Goal: Find specific page/section: Find specific page/section

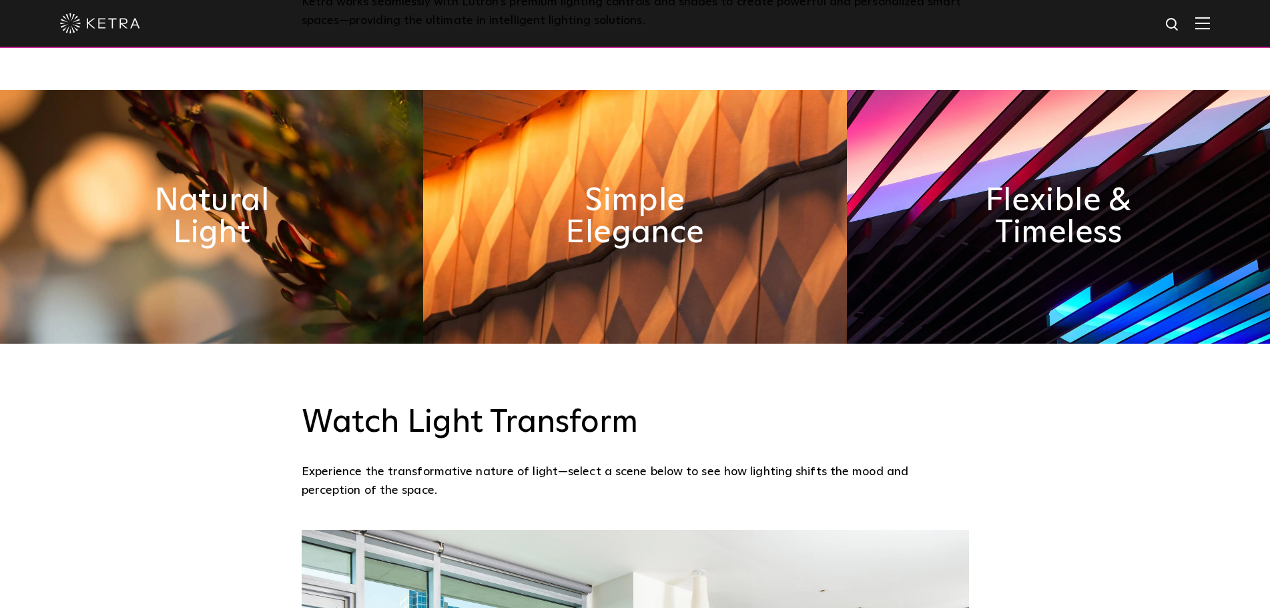
scroll to position [667, 0]
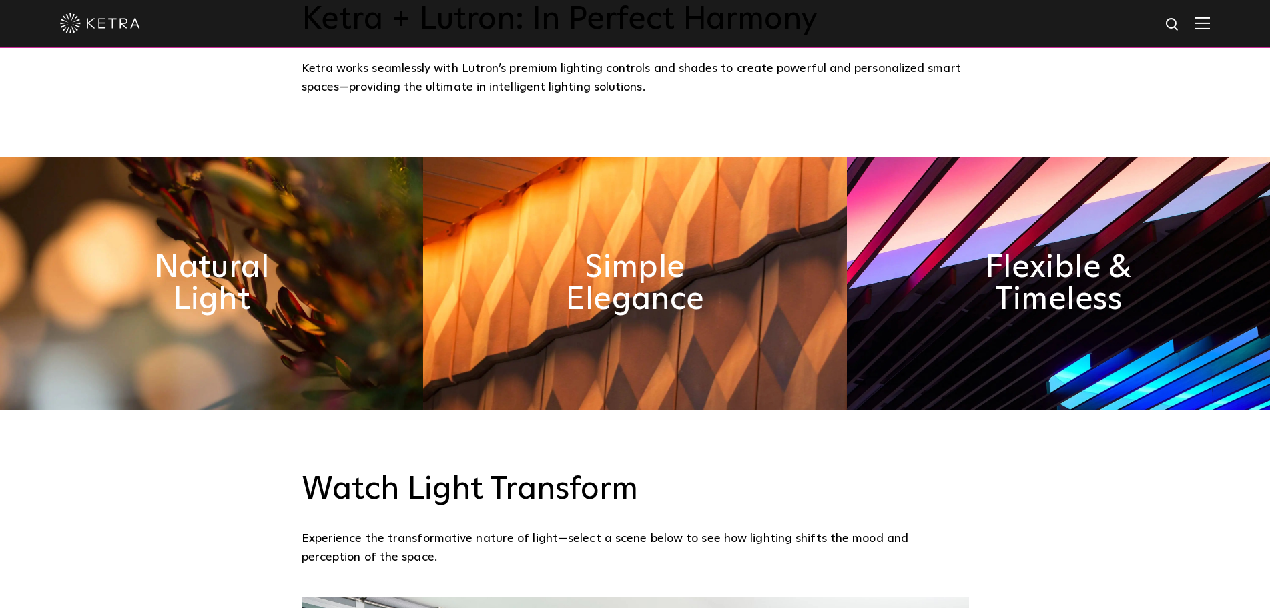
click at [940, 271] on img at bounding box center [1058, 284] width 423 height 254
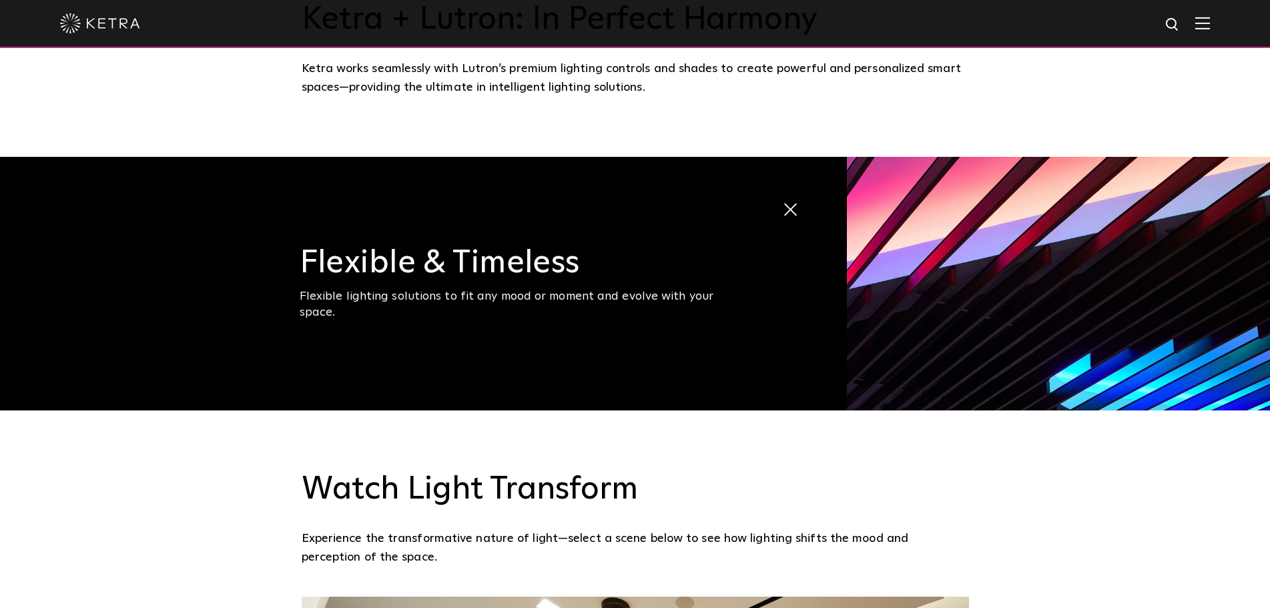
click at [988, 274] on img at bounding box center [1058, 284] width 423 height 254
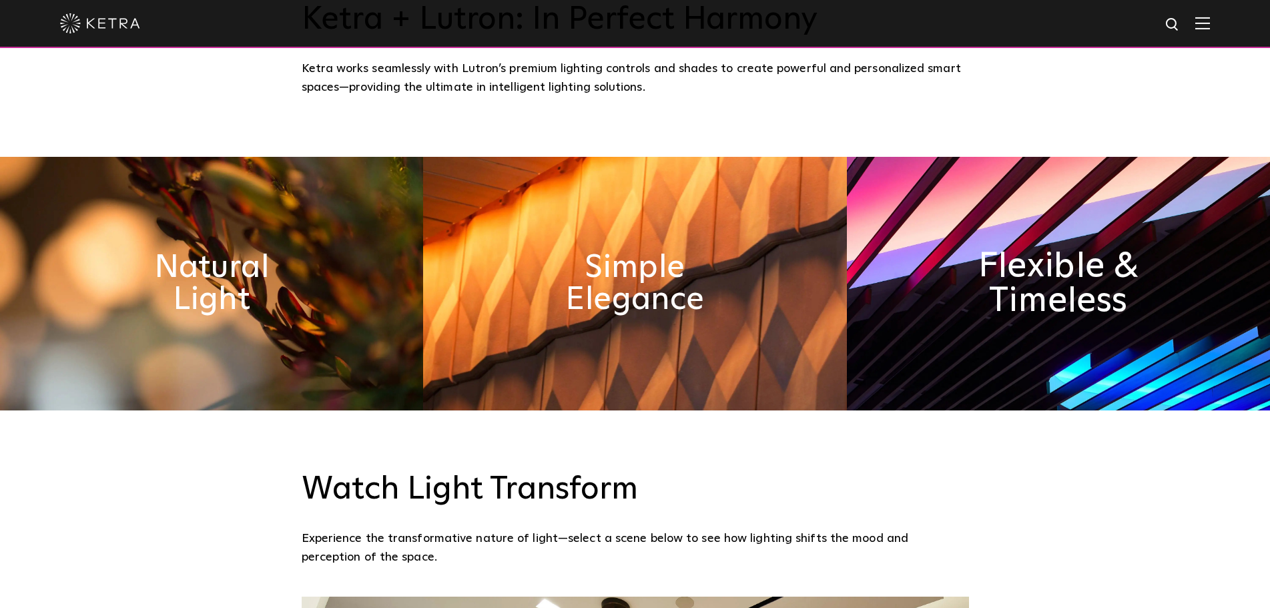
click at [996, 300] on h2 "Flexible & Timeless" at bounding box center [1058, 284] width 218 height 70
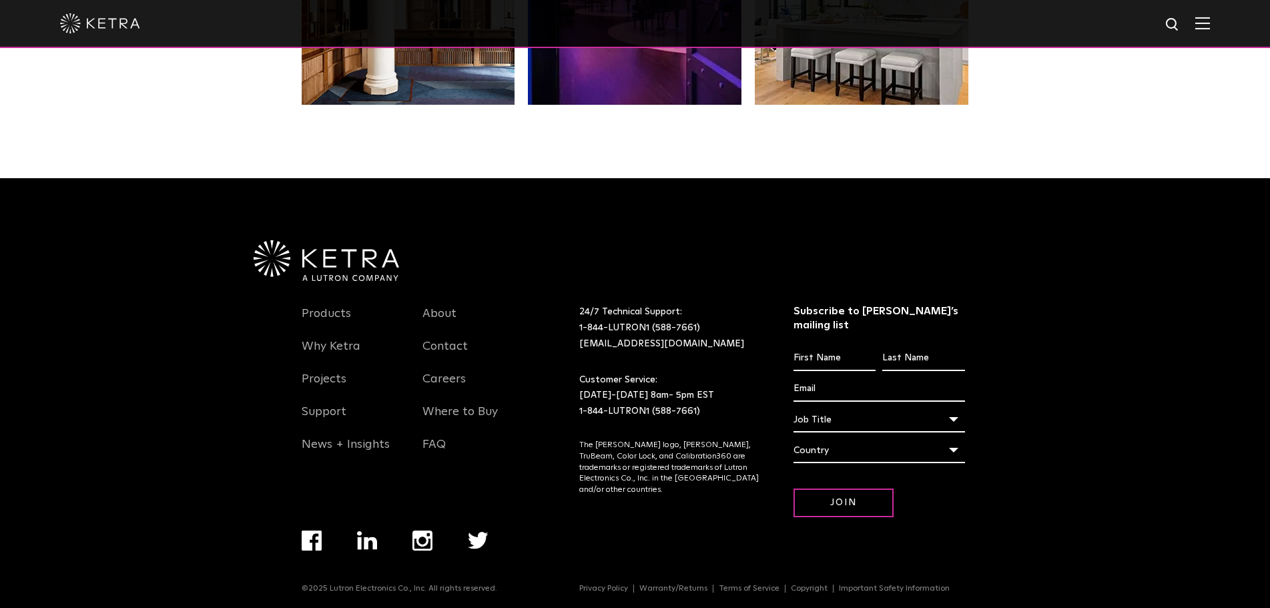
scroll to position [2807, 0]
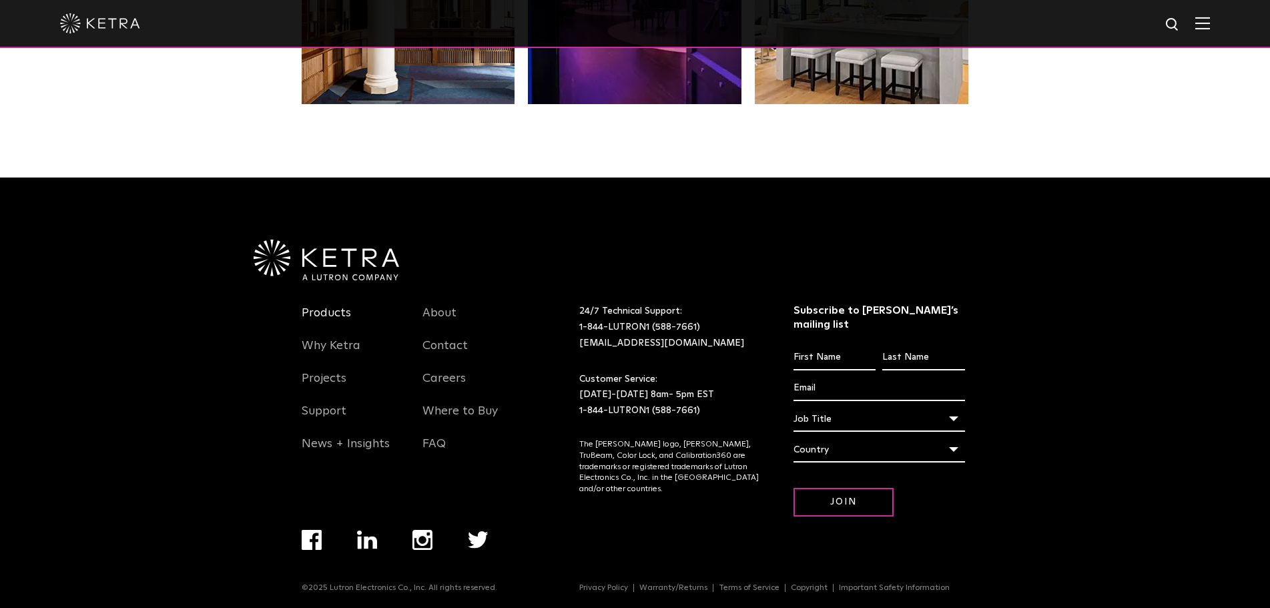
click at [335, 316] on link "Products" at bounding box center [326, 321] width 49 height 31
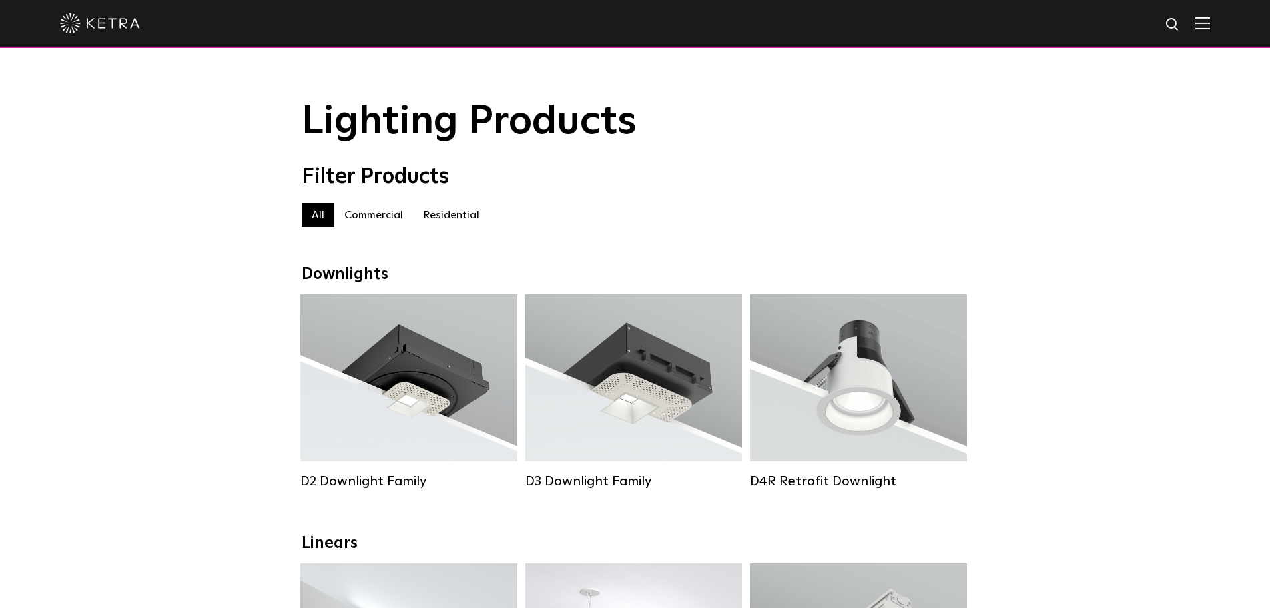
click at [1175, 20] on div at bounding box center [635, 23] width 1150 height 47
click at [1181, 19] on img at bounding box center [1173, 25] width 17 height 17
type input "tape"
click at [1131, 15] on button "Search" at bounding box center [1141, 25] width 20 height 20
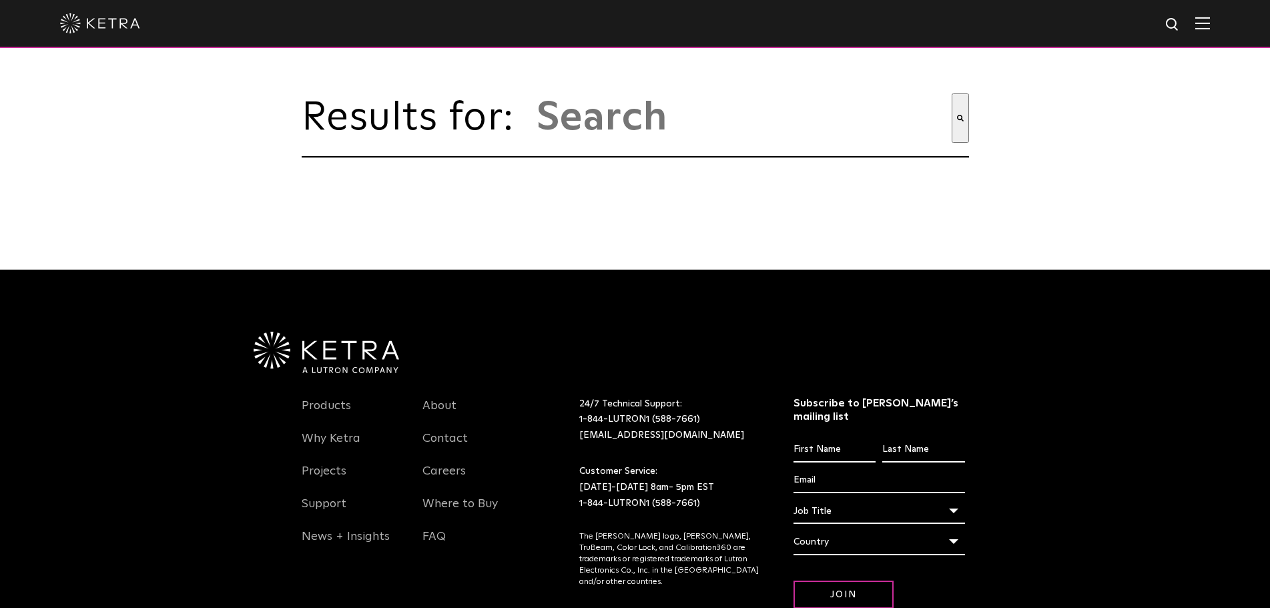
type input "tape"
